Goal: Task Accomplishment & Management: Complete application form

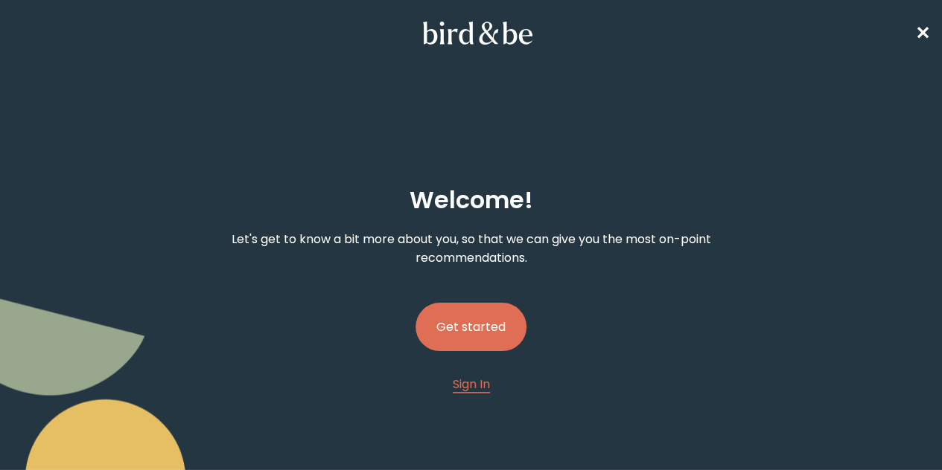
click at [446, 303] on button "Get started" at bounding box center [470, 327] width 111 height 48
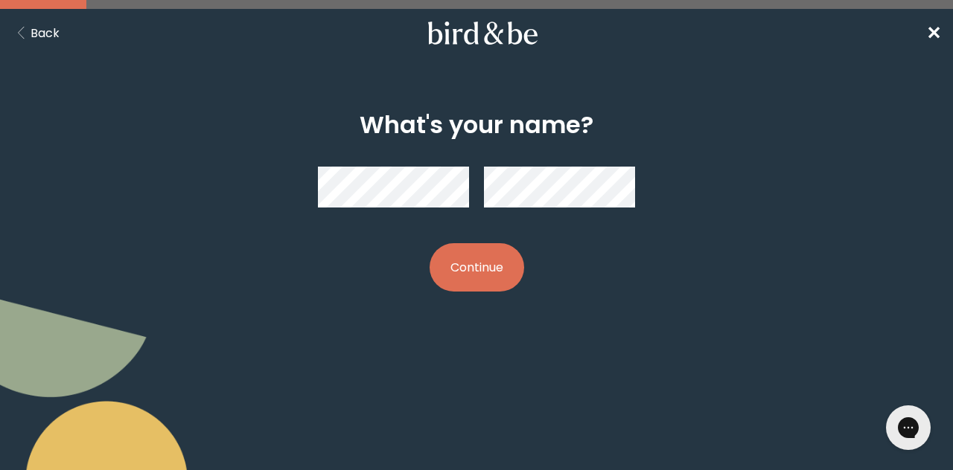
click at [493, 239] on div "What's your name? Continue" at bounding box center [476, 202] width 453 height 229
click at [482, 257] on button "Continue" at bounding box center [477, 267] width 95 height 48
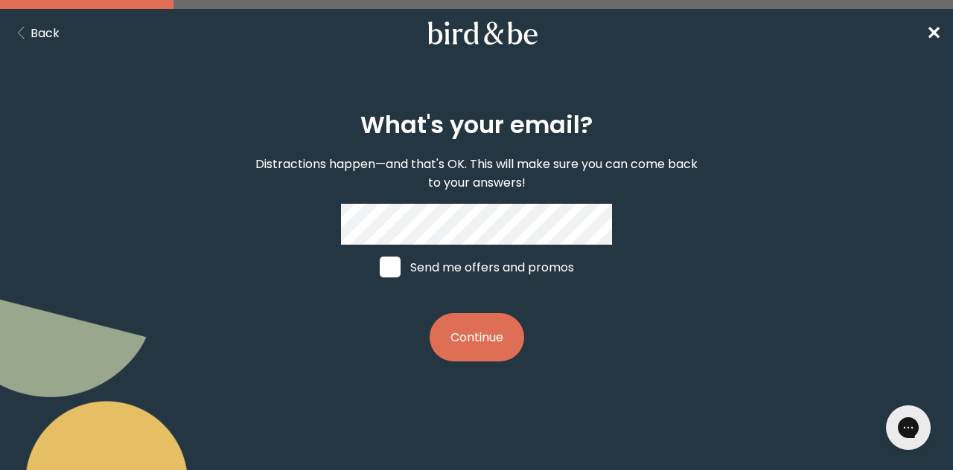
click at [399, 266] on label "Send me offers and promos" at bounding box center [476, 267] width 223 height 45
click at [380, 267] on input "Send me offers and promos" at bounding box center [379, 267] width 1 height 1
checkbox input "true"
click at [460, 315] on button "Continue" at bounding box center [477, 337] width 95 height 48
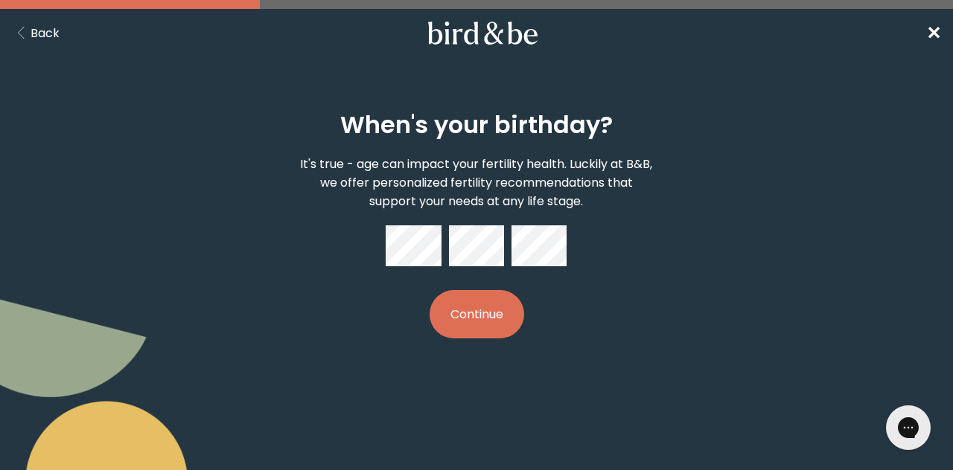
click at [456, 292] on button "Continue" at bounding box center [477, 314] width 95 height 48
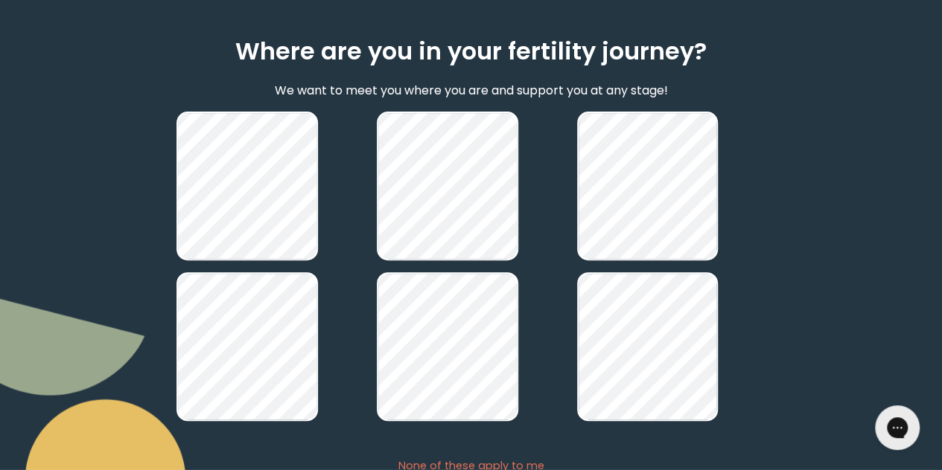
scroll to position [223, 0]
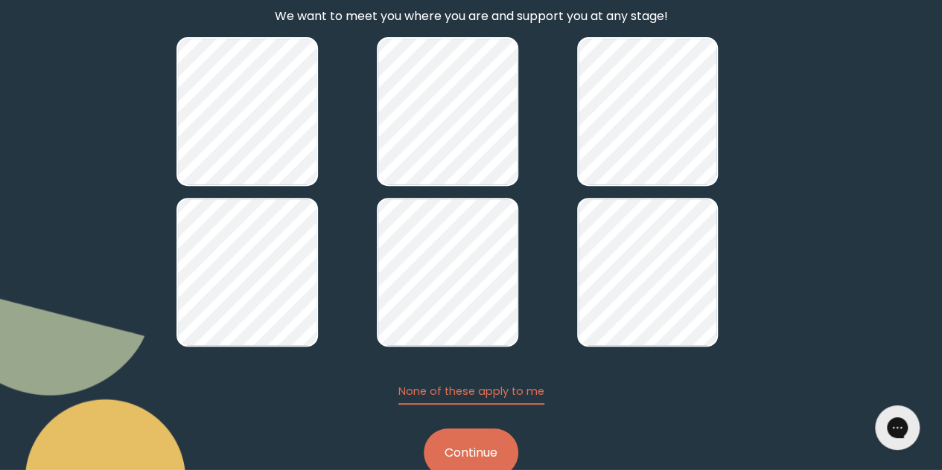
click at [472, 429] on button "Continue" at bounding box center [471, 453] width 95 height 48
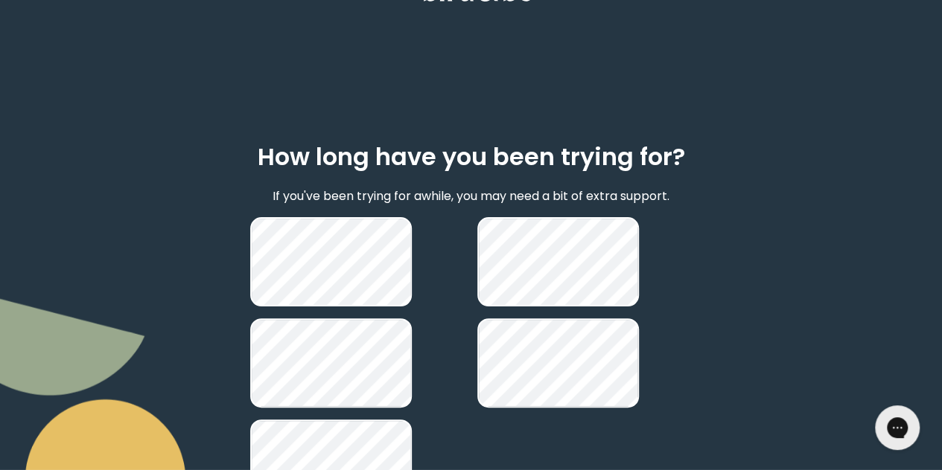
scroll to position [112, 0]
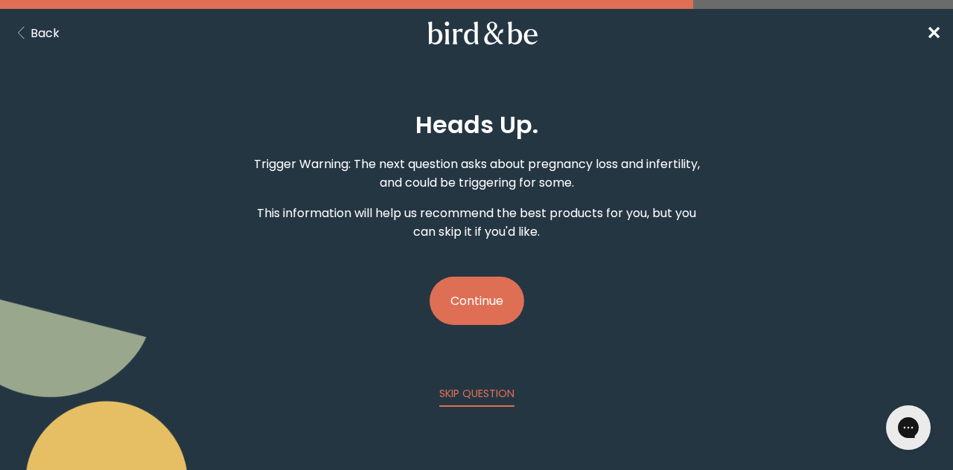
click at [499, 321] on div "Heads Up. Trigger Warning: The next question asks about pregnancy loss and [MED…" at bounding box center [476, 248] width 453 height 320
click at [499, 312] on button "Continue" at bounding box center [477, 301] width 95 height 48
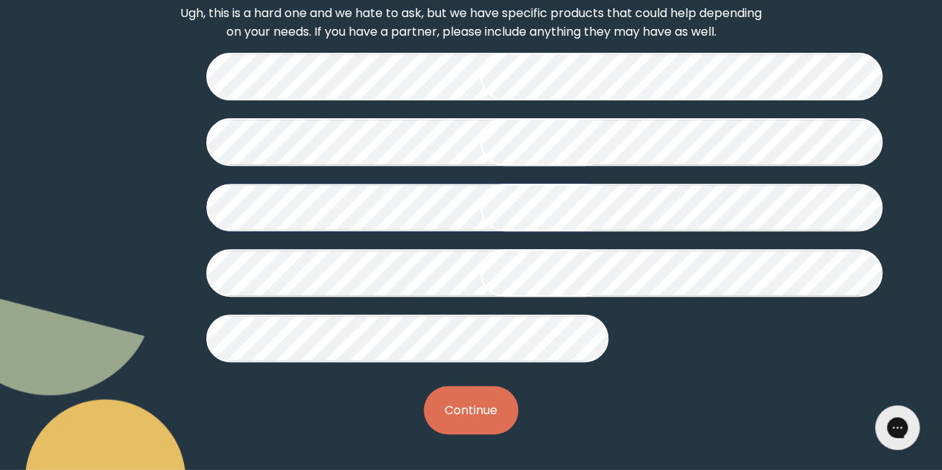
scroll to position [447, 0]
click at [474, 416] on button "Continue" at bounding box center [471, 410] width 95 height 48
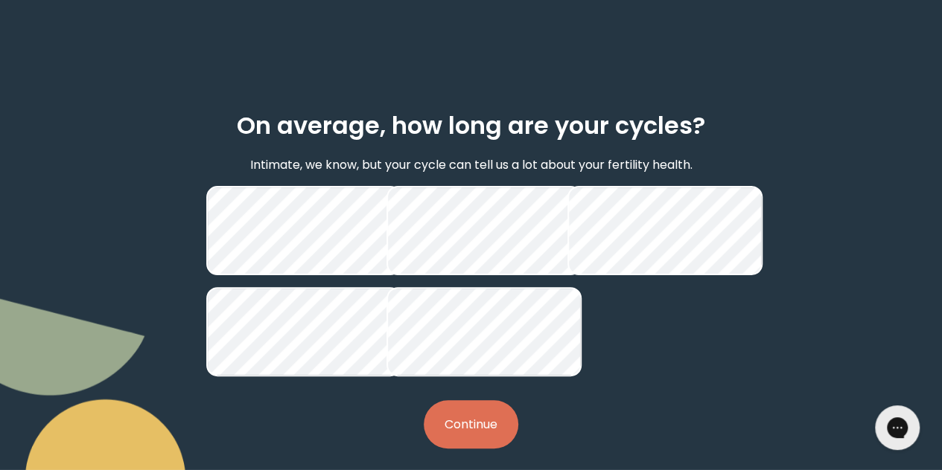
scroll to position [147, 0]
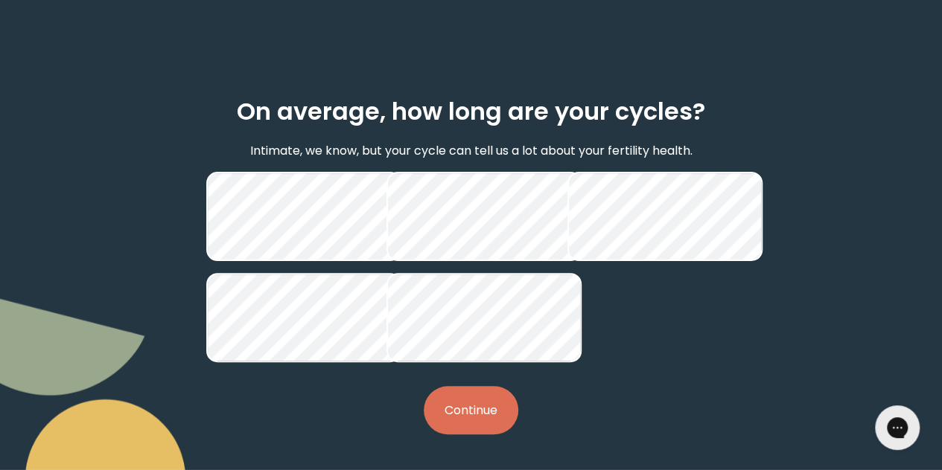
click at [463, 404] on button "Continue" at bounding box center [471, 410] width 95 height 48
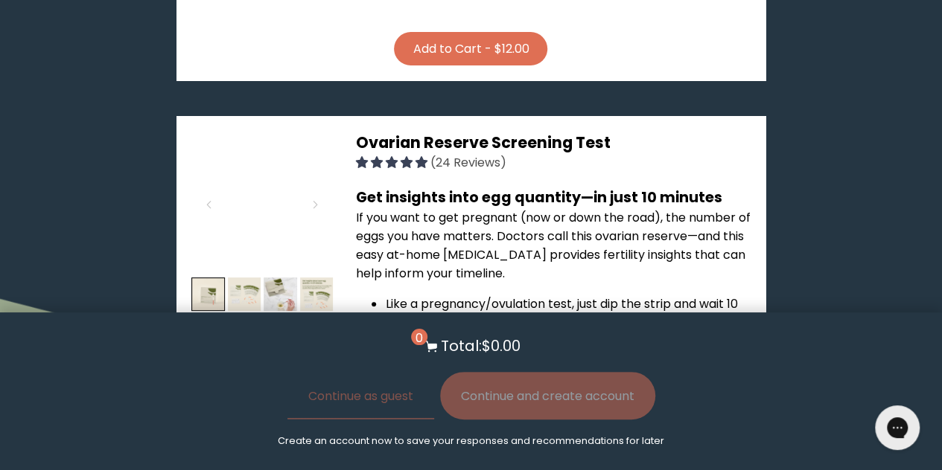
scroll to position [2978, 0]
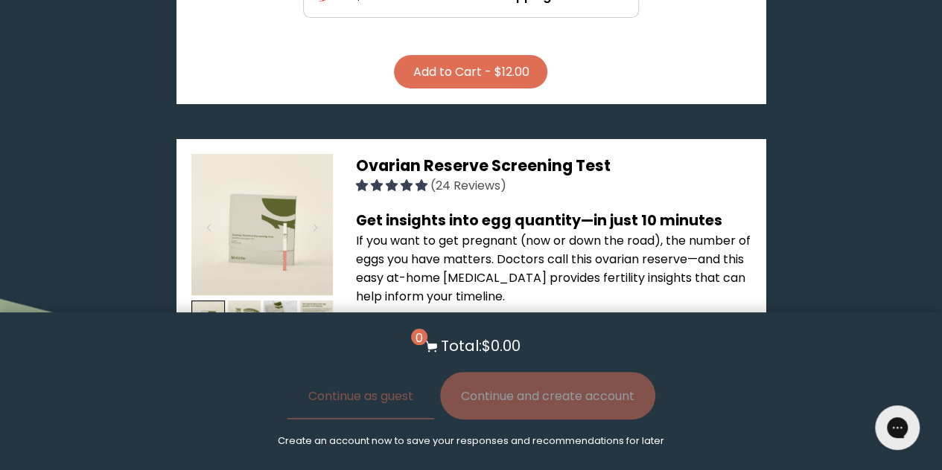
click at [269, 154] on img at bounding box center [261, 224] width 141 height 141
drag, startPoint x: 403, startPoint y: 172, endPoint x: 428, endPoint y: 191, distance: 31.4
click at [428, 318] on li "Like a pregnancy/ovulation test, just dip the strip and wait 10 minutes" at bounding box center [567, 336] width 365 height 37
click at [256, 301] on img at bounding box center [244, 317] width 33 height 33
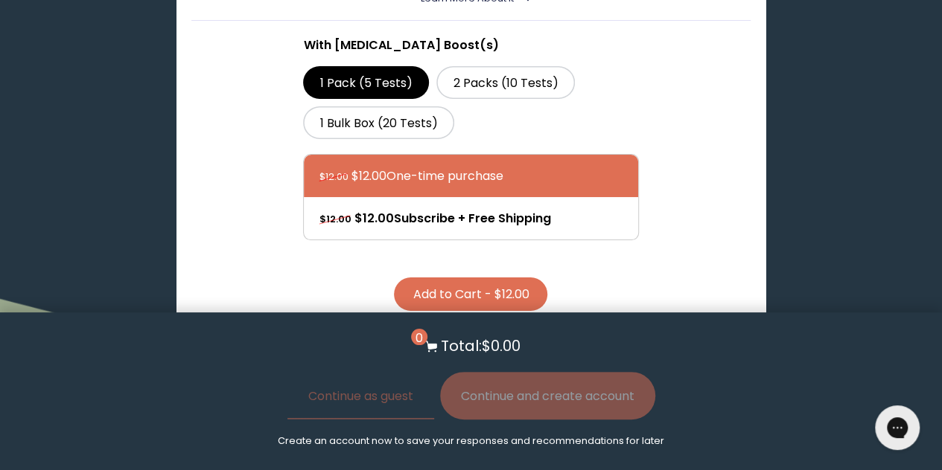
scroll to position [2754, 0]
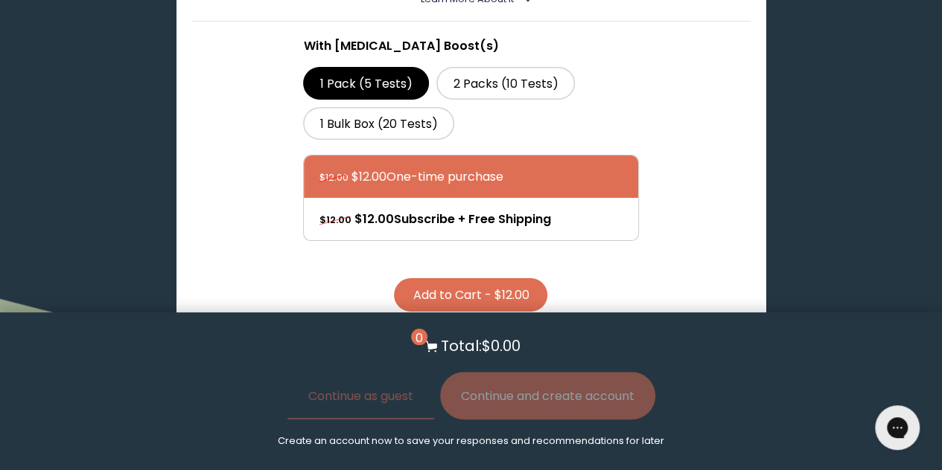
drag, startPoint x: 354, startPoint y: 224, endPoint x: 614, endPoint y: 195, distance: 262.1
click at [614, 195] on section "[MEDICAL_DATA] Cycle Support (70 Reviews) Made to help you get your cycle back …" at bounding box center [470, 239] width 588 height 5449
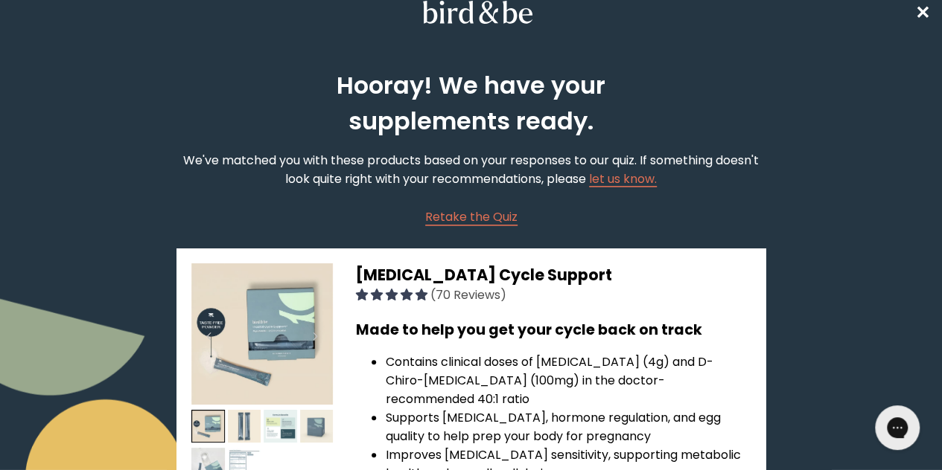
scroll to position [0, 0]
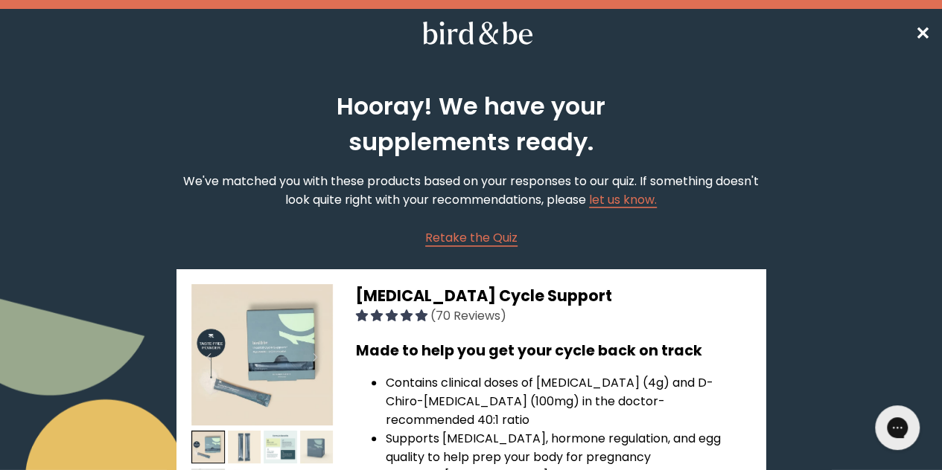
click at [916, 32] on span "✕" at bounding box center [922, 33] width 15 height 25
